Goal: Find specific page/section: Find specific page/section

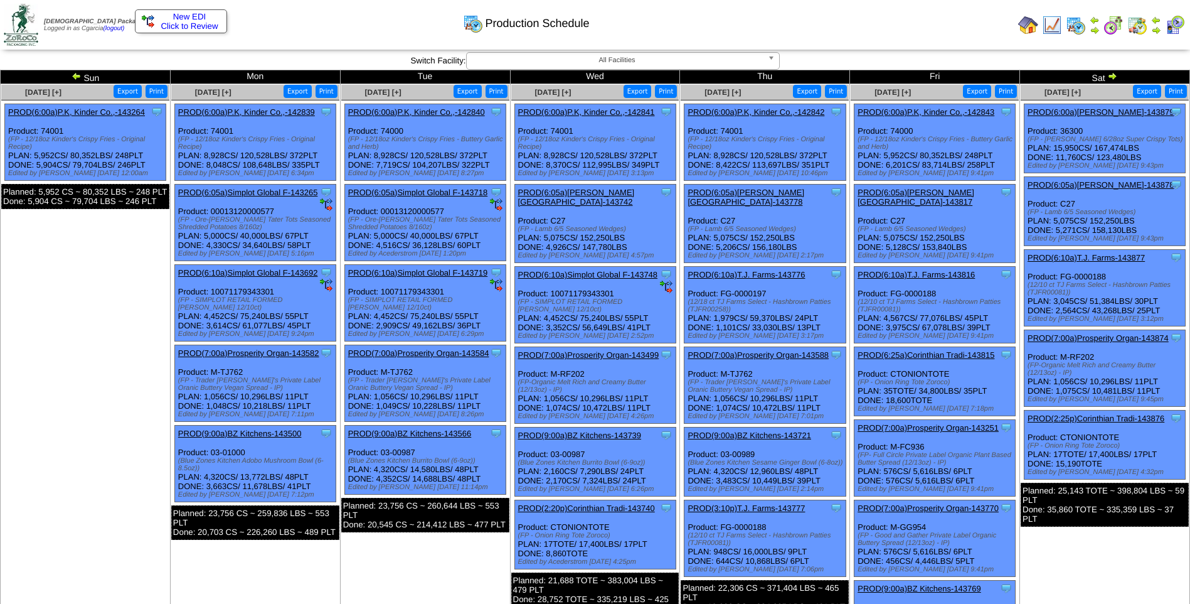
click at [1049, 26] on img at bounding box center [1052, 25] width 20 height 20
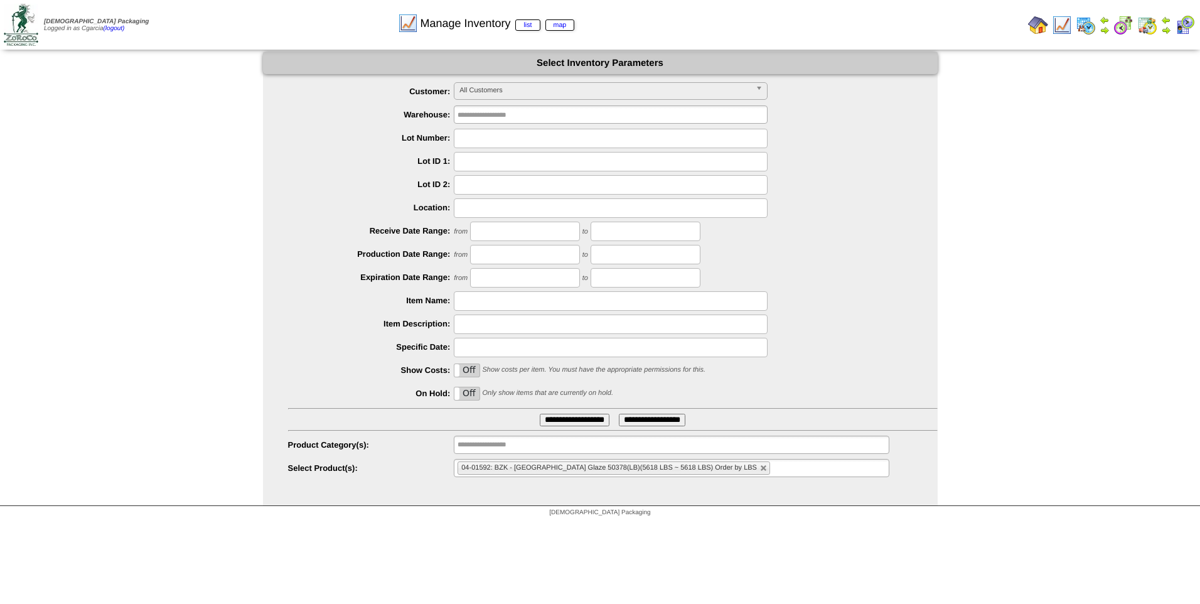
click at [577, 422] on input "**********" at bounding box center [575, 420] width 70 height 13
